Goal: Task Accomplishment & Management: Use online tool/utility

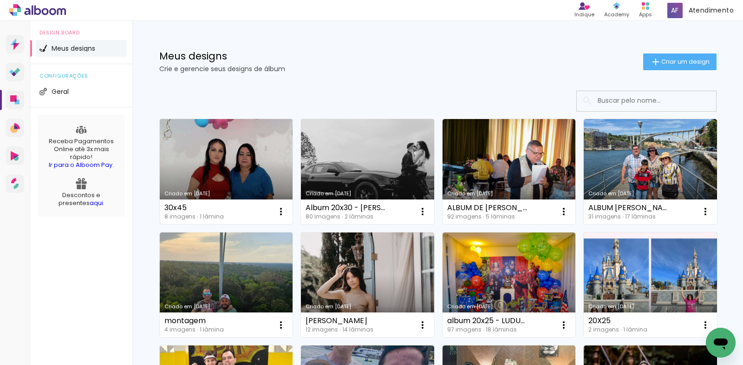
click at [254, 162] on link "Criado em [DATE]" at bounding box center [226, 171] width 133 height 105
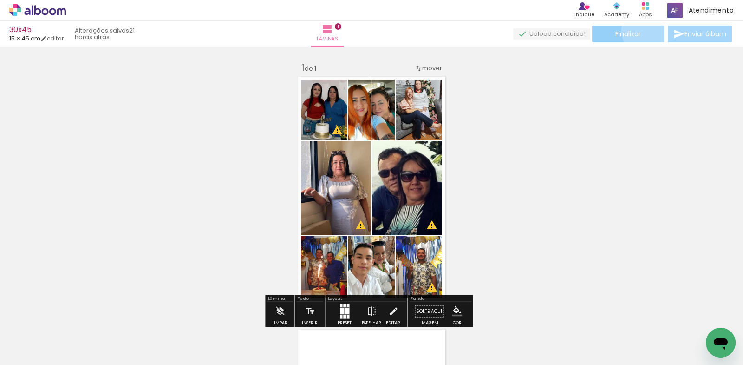
click at [640, 31] on paper-button "Finalizar" at bounding box center [628, 34] width 72 height 17
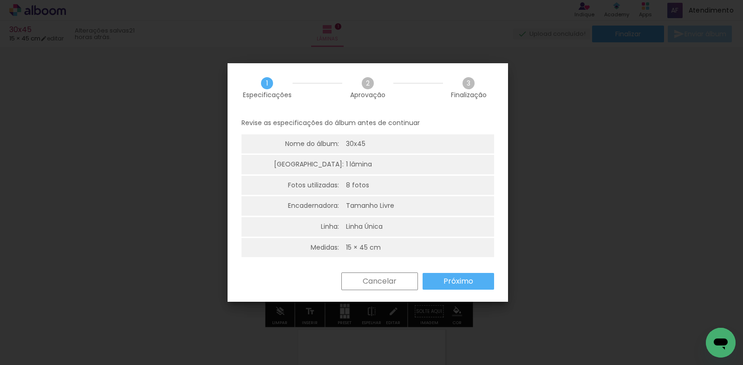
click at [0, 0] on slot "Próximo" at bounding box center [0, 0] width 0 height 0
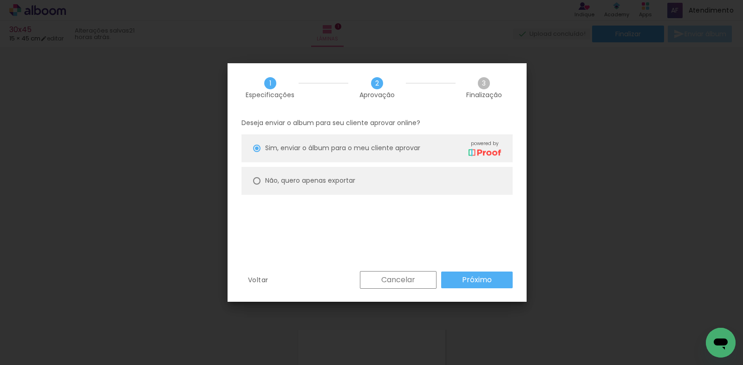
click at [357, 186] on paper-radio-button "Não, quero apenas exportar" at bounding box center [376, 181] width 271 height 28
type paper-radio-button "on"
click at [488, 287] on paper-button "Próximo" at bounding box center [477, 279] width 72 height 17
type input "Alta, 300 DPI"
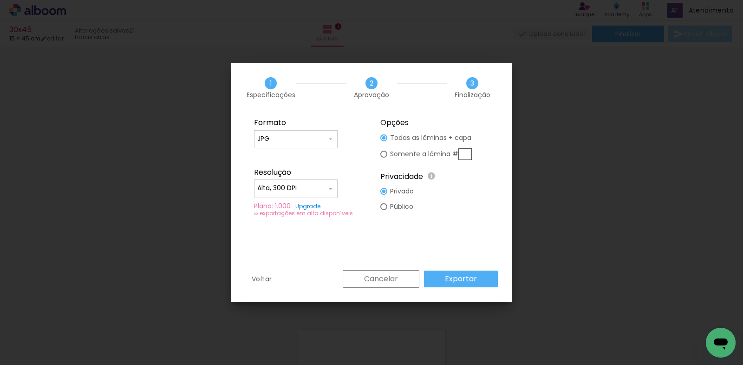
click at [0, 0] on slot "Exportar" at bounding box center [0, 0] width 0 height 0
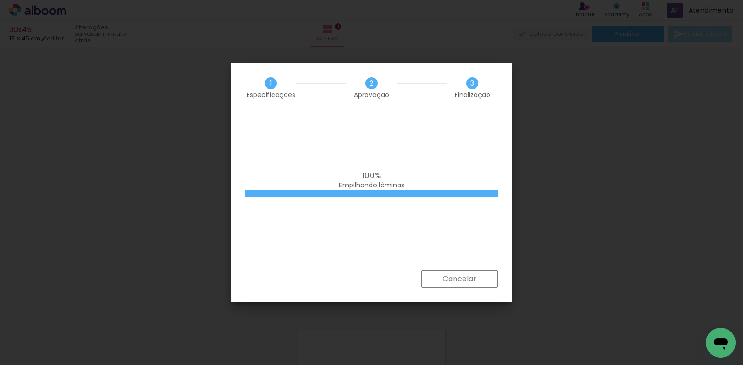
click at [434, 205] on div "100% Empilhando lâminas" at bounding box center [371, 191] width 280 height 158
